Goal: Information Seeking & Learning: Learn about a topic

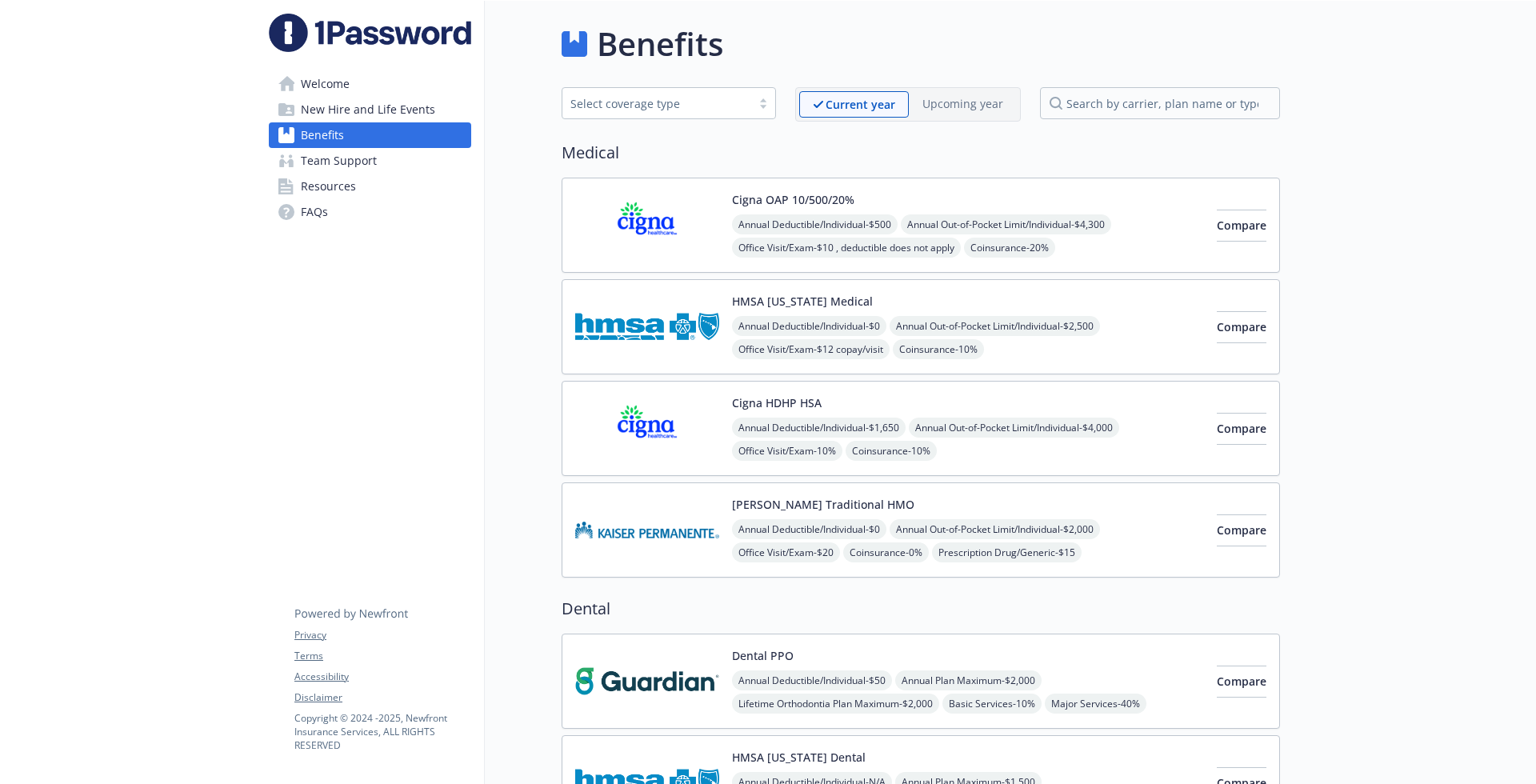
click at [967, 431] on span "Annual Out-of-Pocket Limit/Individual - $4,000" at bounding box center [1014, 427] width 211 height 20
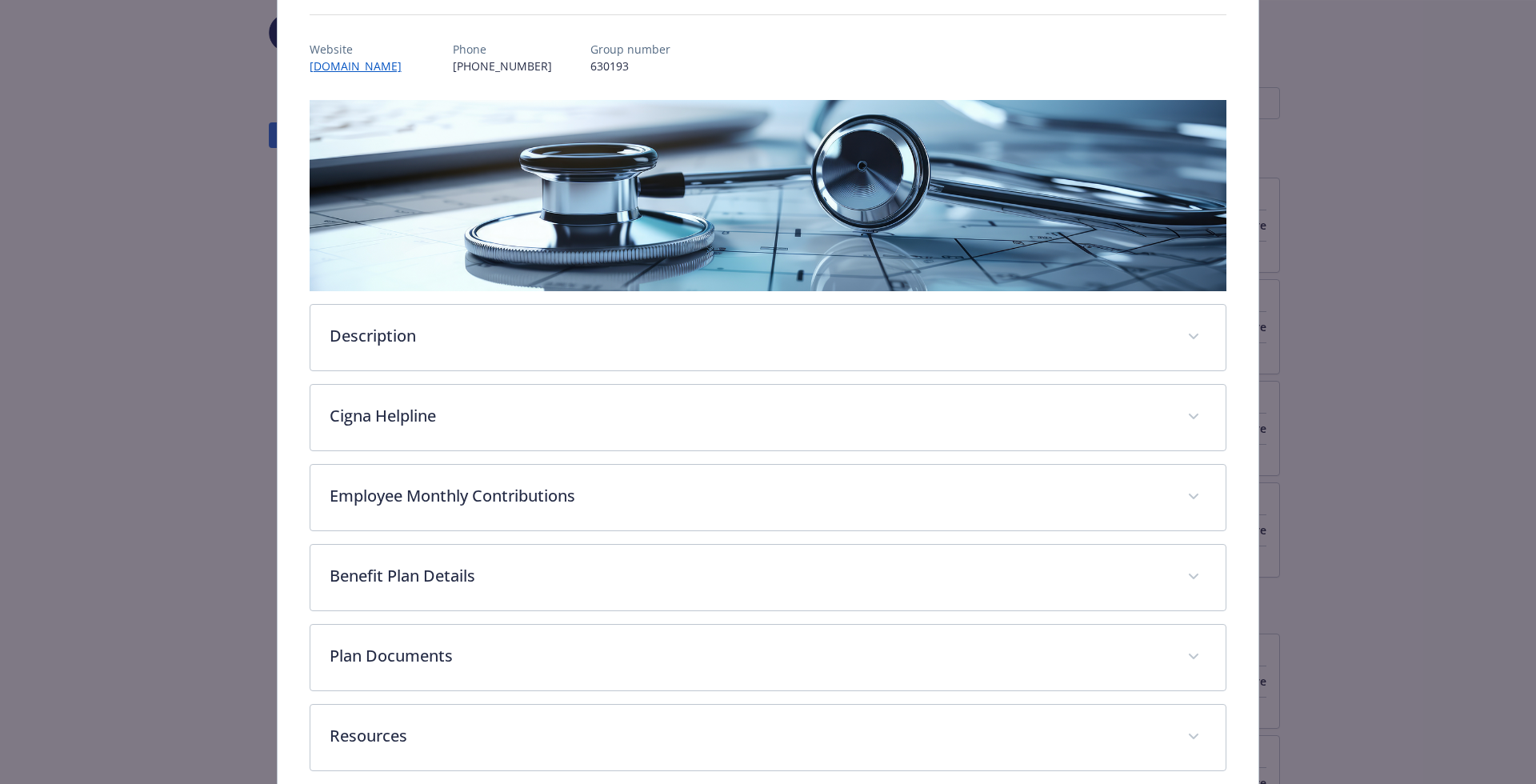
scroll to position [130, 0]
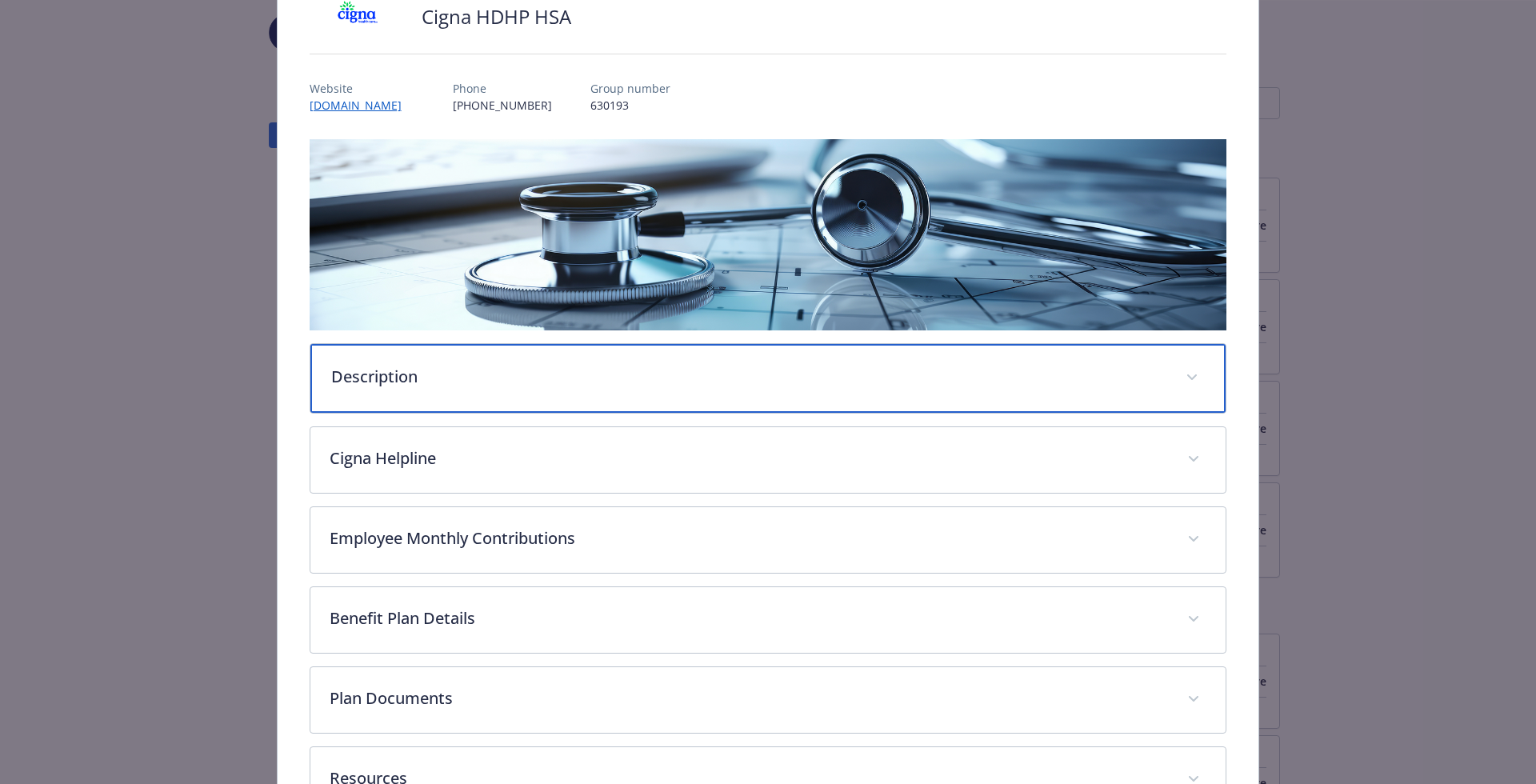
click at [735, 365] on p "Description" at bounding box center [749, 377] width 836 height 24
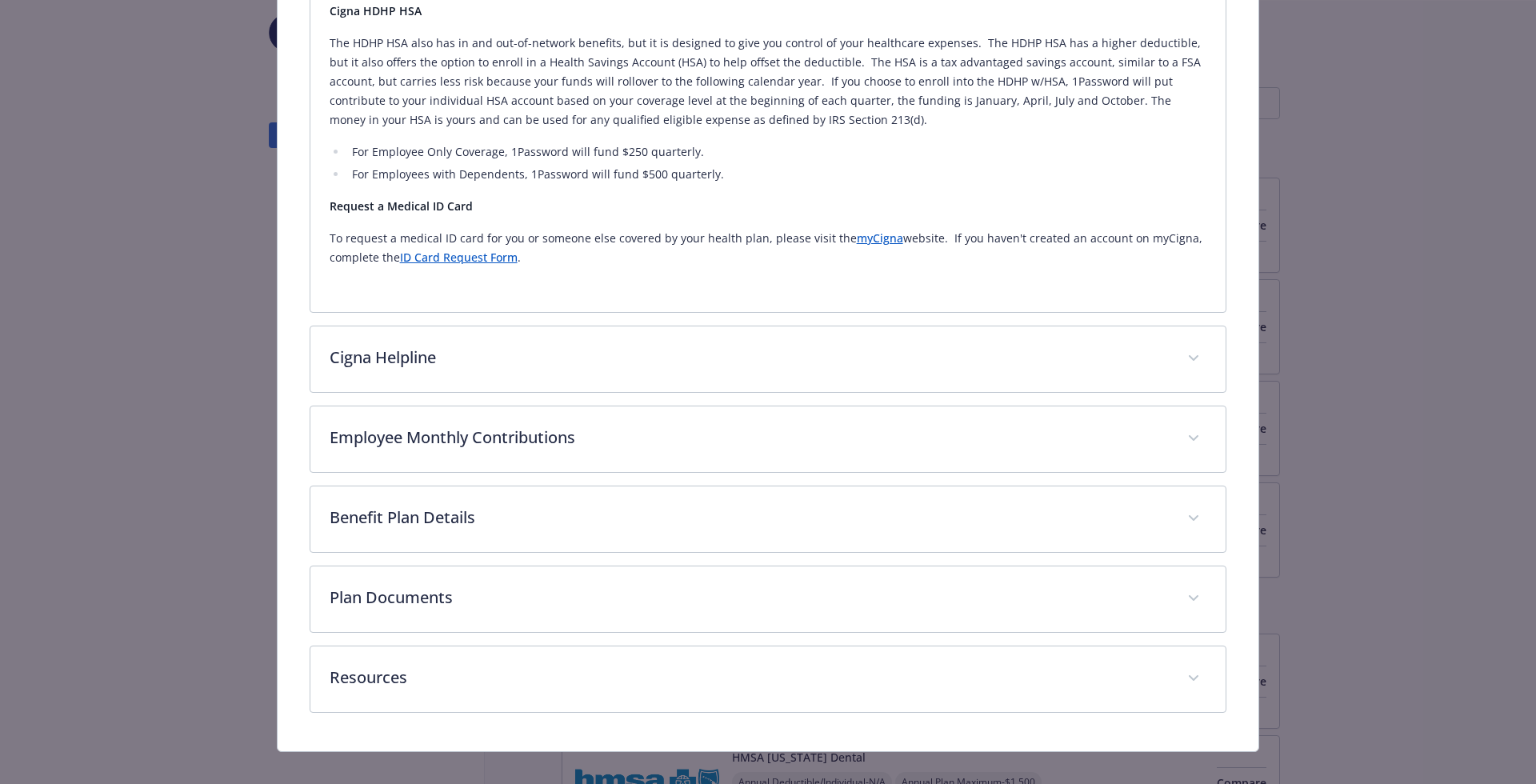
scroll to position [0, 0]
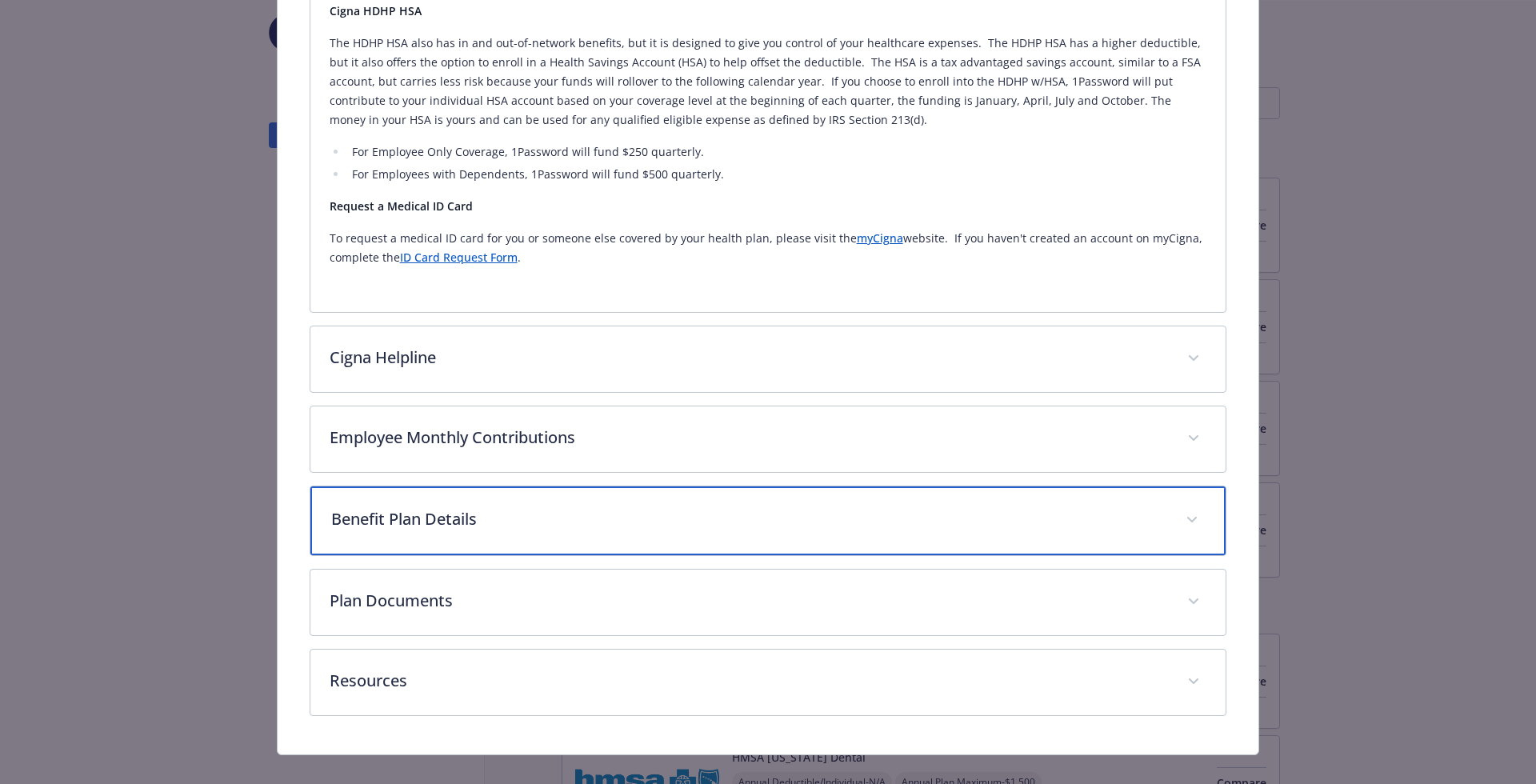
click at [592, 507] on p "Benefit Plan Details" at bounding box center [749, 519] width 836 height 24
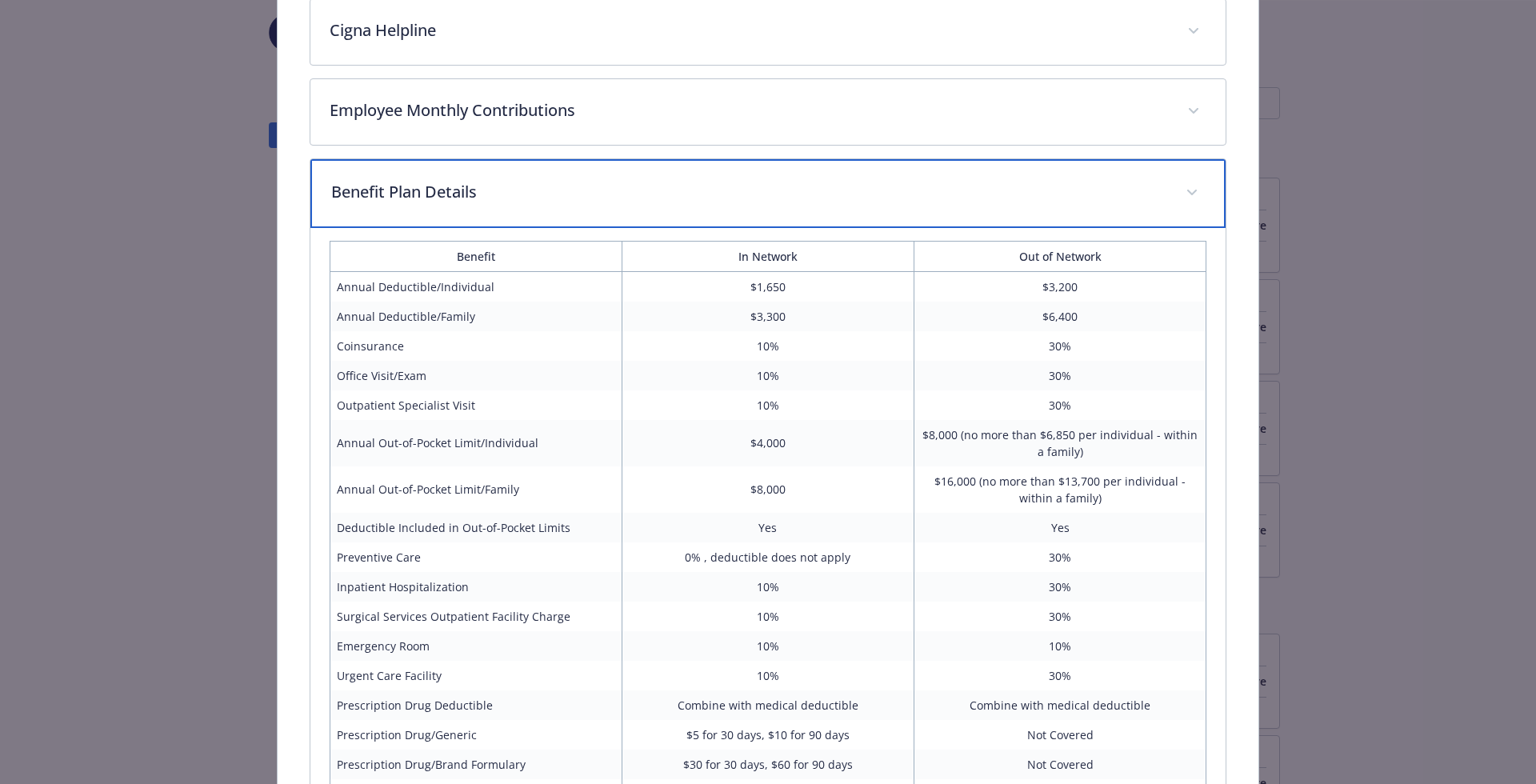
scroll to position [983, 0]
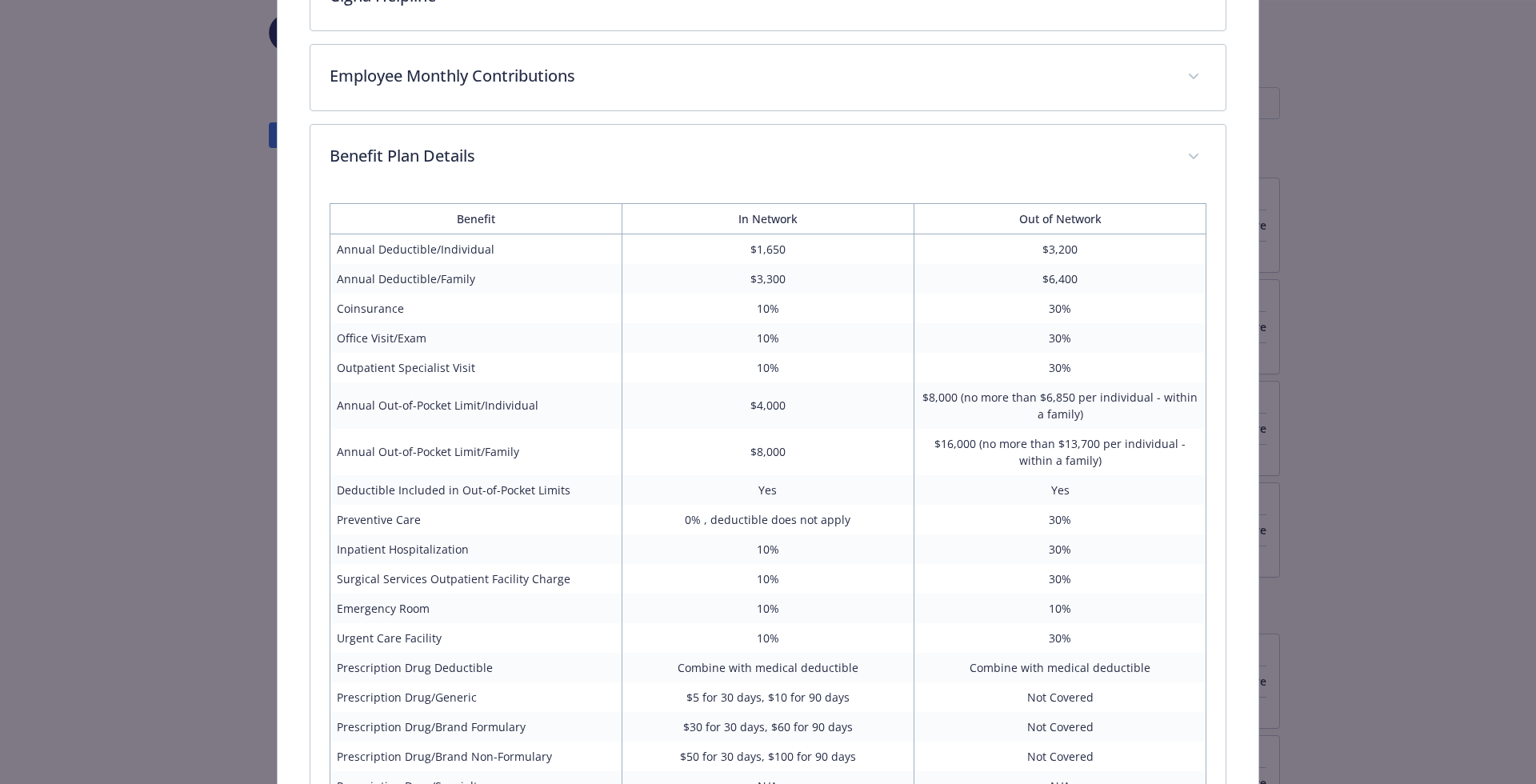
click at [915, 353] on td "30%" at bounding box center [1061, 368] width 292 height 30
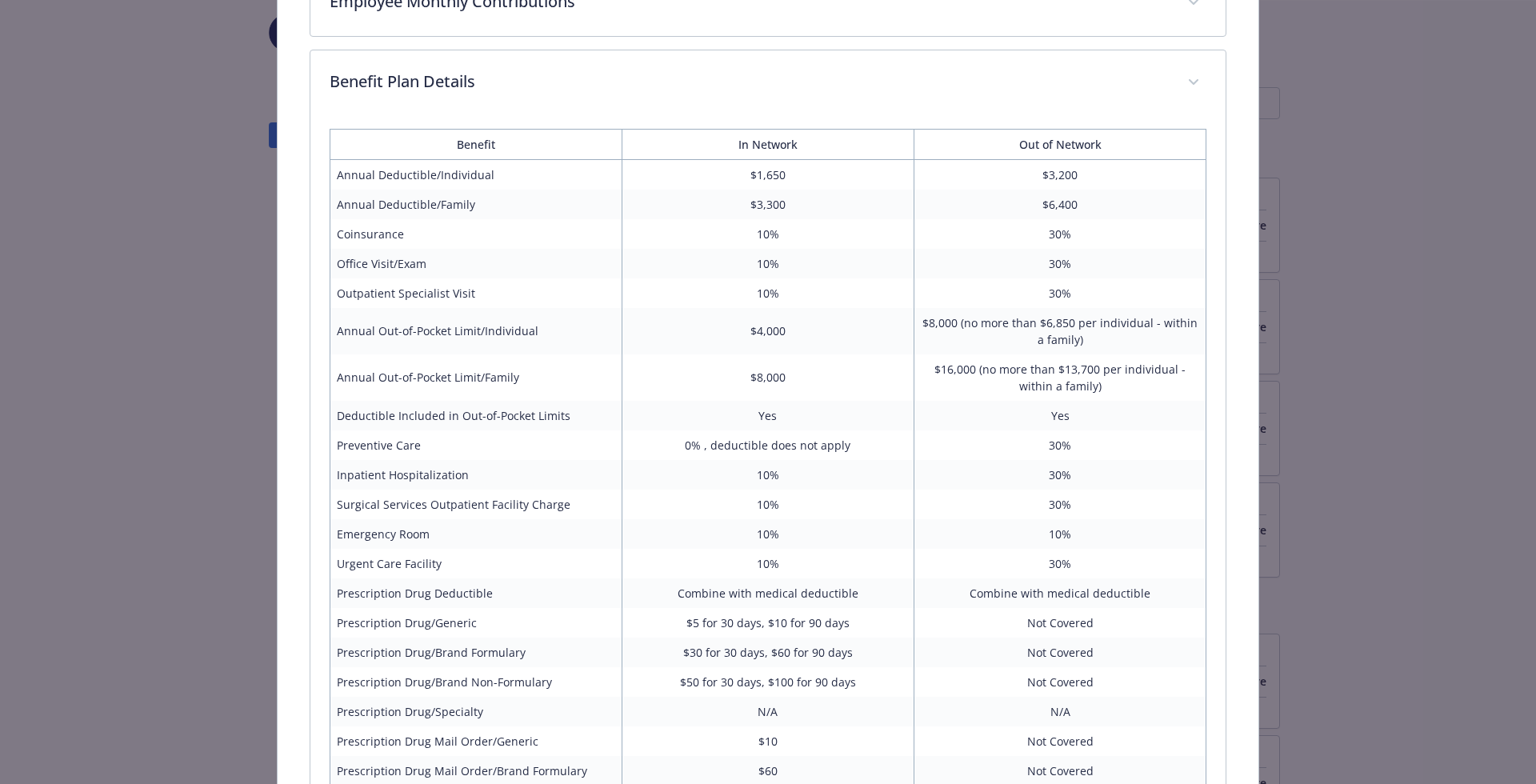
scroll to position [1059, 0]
click at [854, 487] on td "10%" at bounding box center [768, 502] width 292 height 30
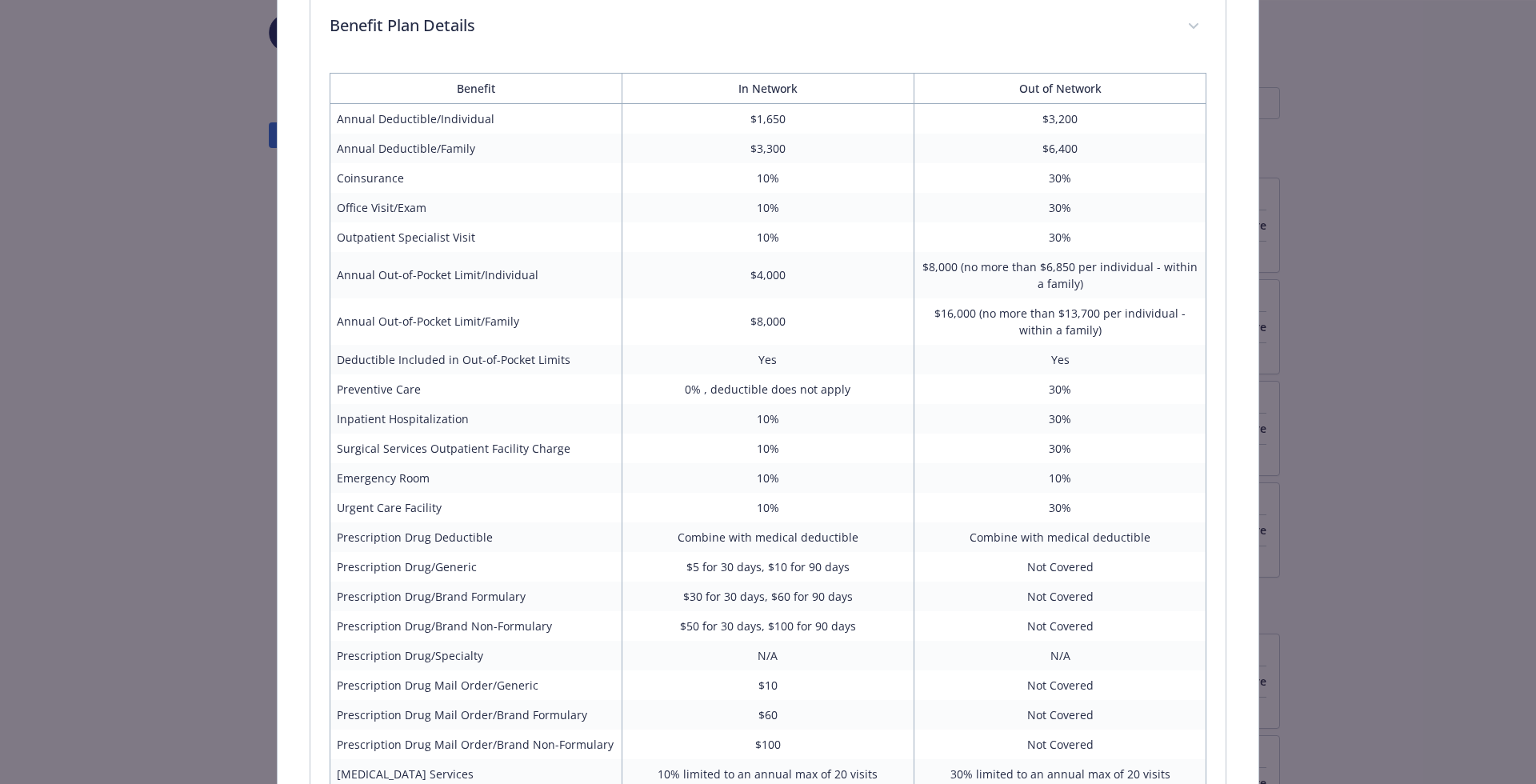
scroll to position [1117, 0]
click at [920, 518] on td "Combine with medical deductible" at bounding box center [1061, 533] width 292 height 30
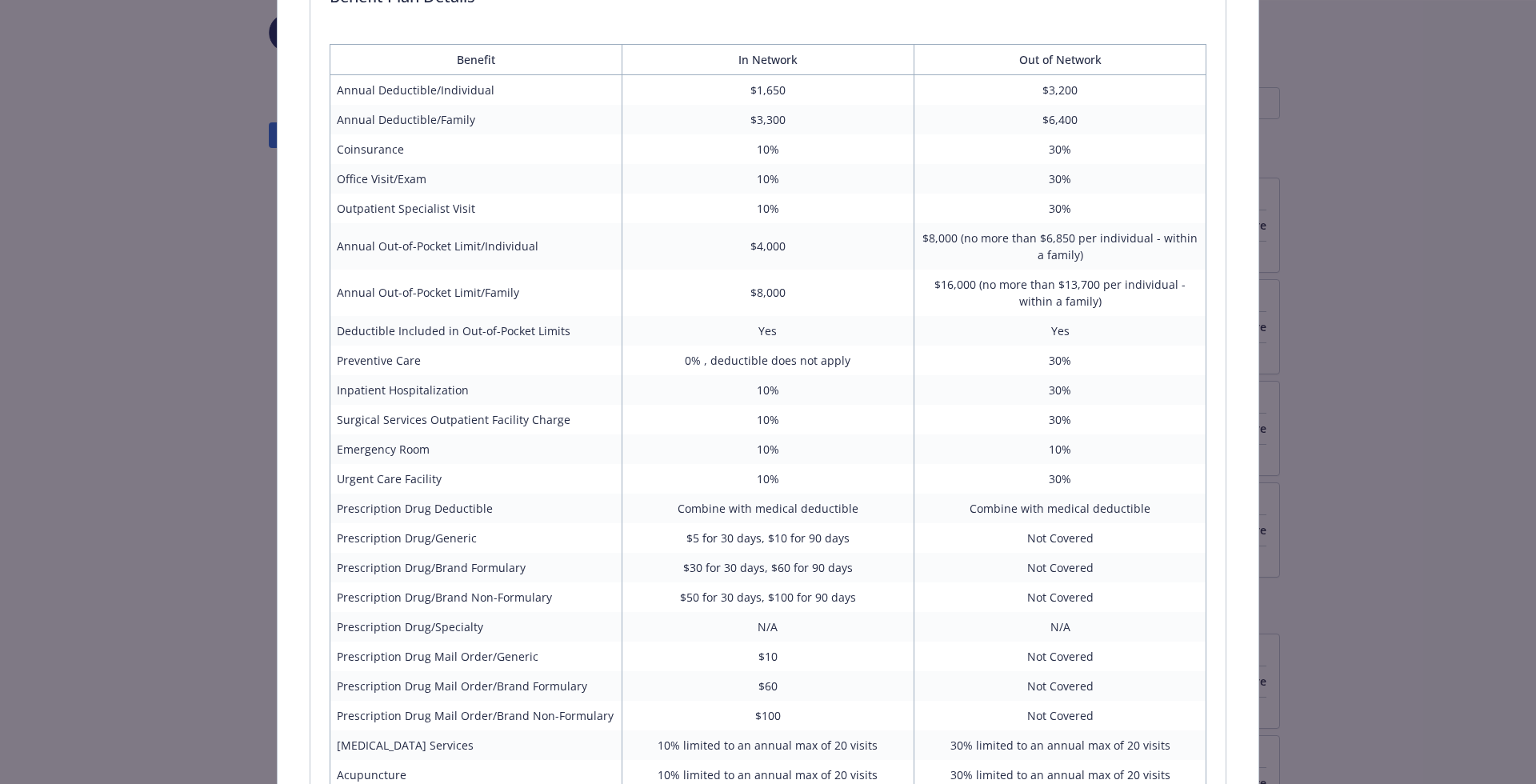
scroll to position [1111, 0]
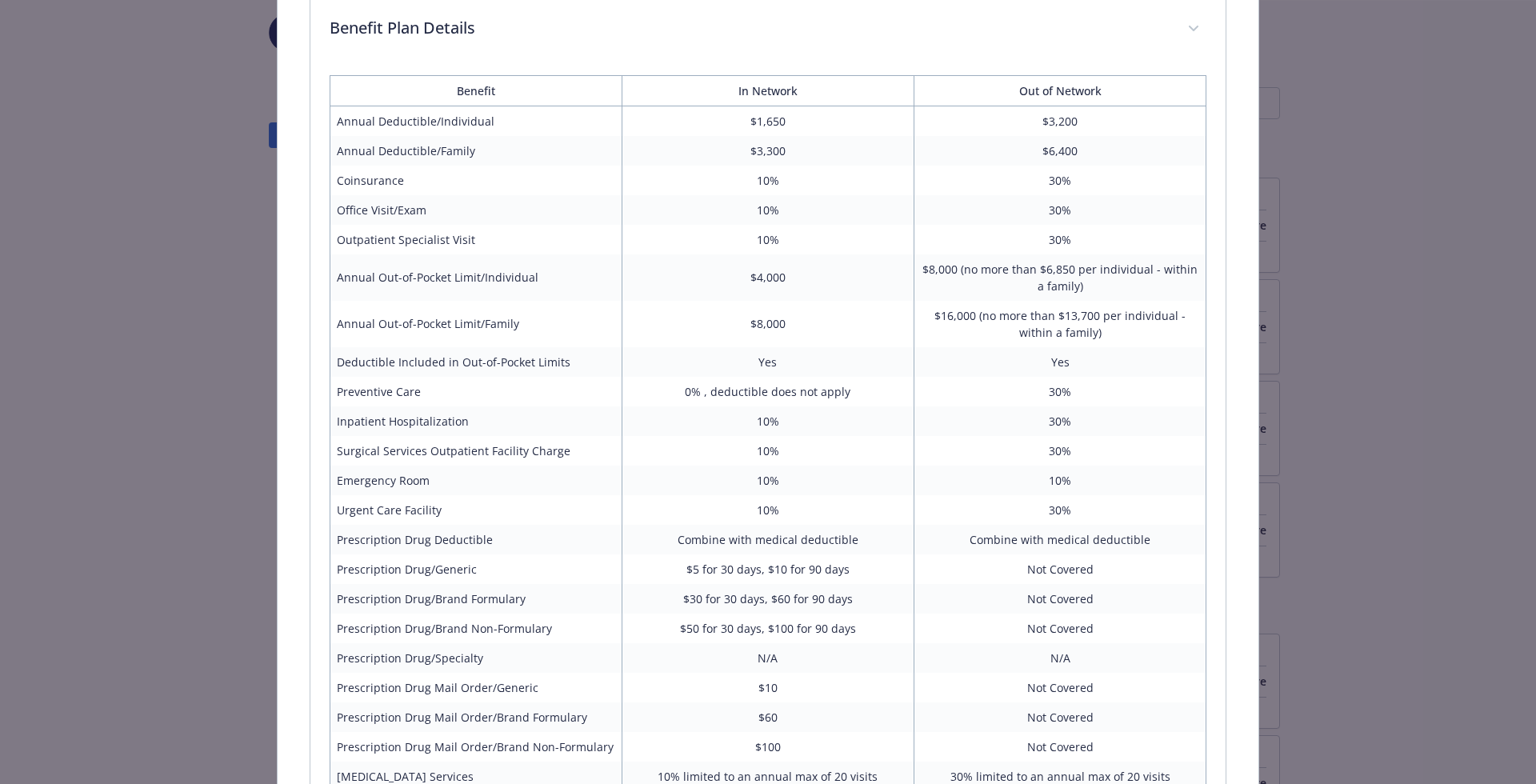
click at [976, 351] on td "Yes" at bounding box center [1061, 362] width 292 height 30
click at [752, 225] on td "10%" at bounding box center [768, 240] width 292 height 30
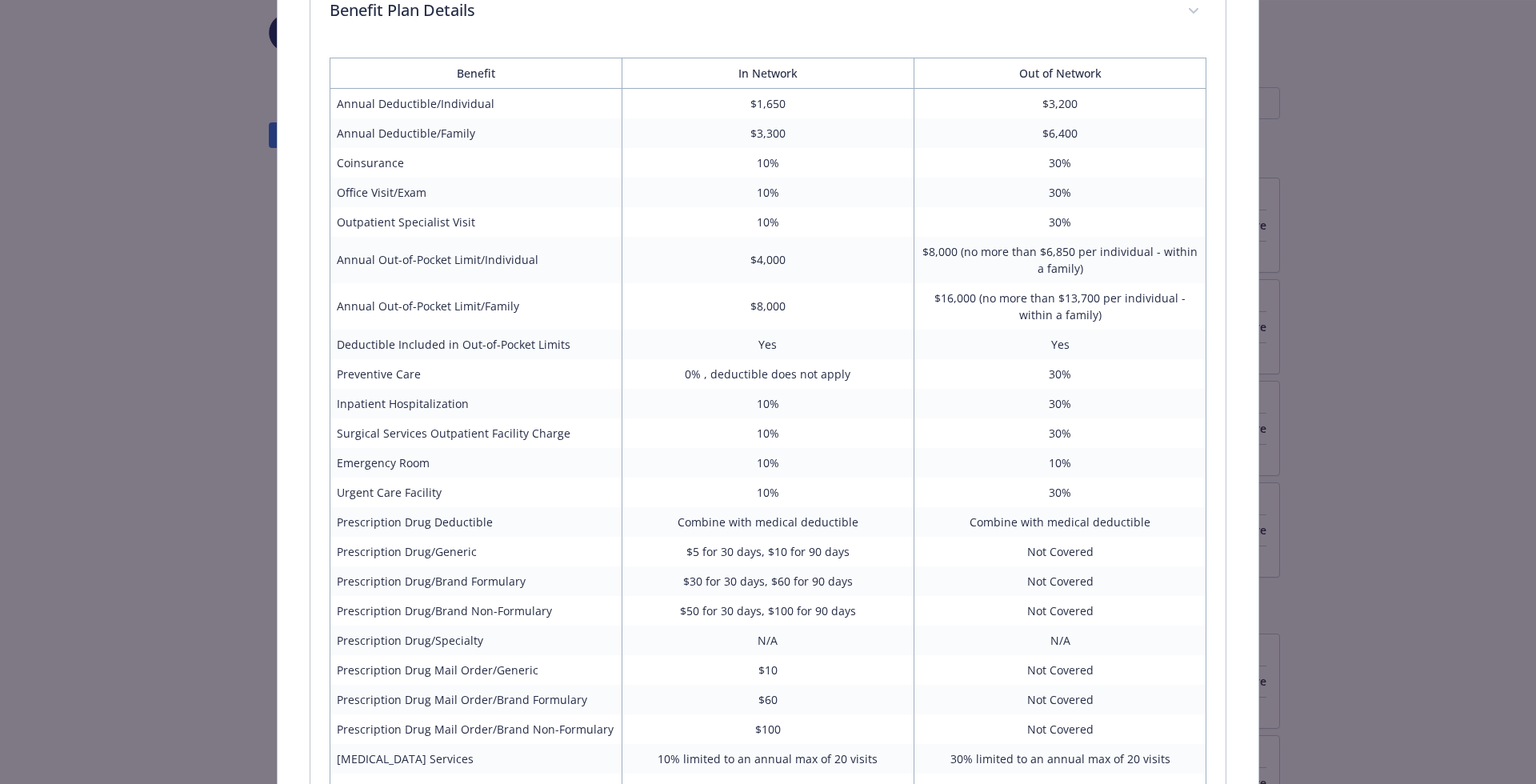
scroll to position [1126, 0]
